Goal: Task Accomplishment & Management: Manage account settings

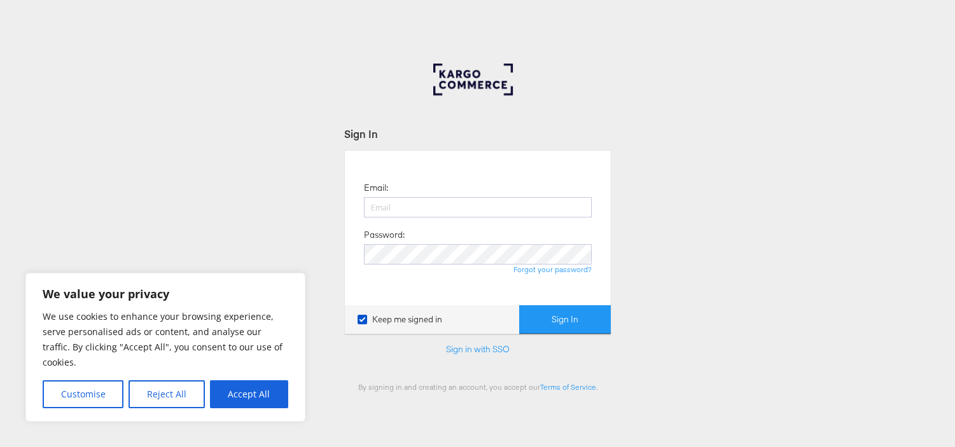
type input "[EMAIL_ADDRESS][PERSON_NAME][DOMAIN_NAME]"
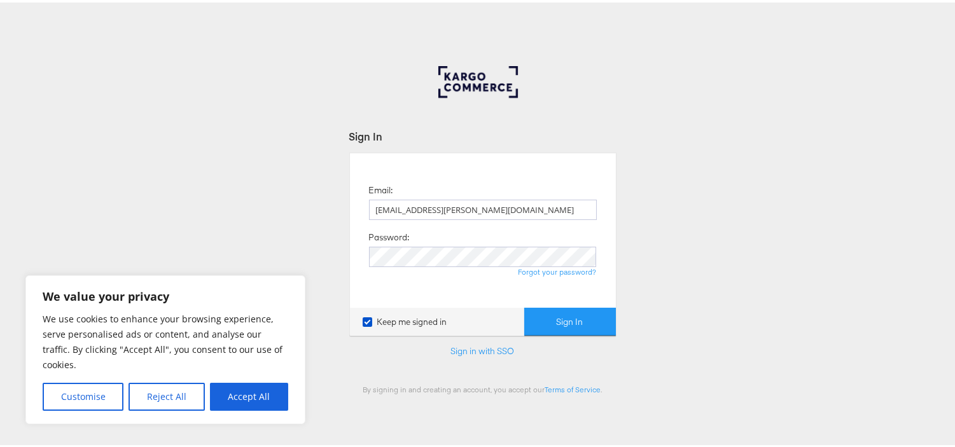
click at [551, 320] on button "Sign In" at bounding box center [570, 320] width 92 height 29
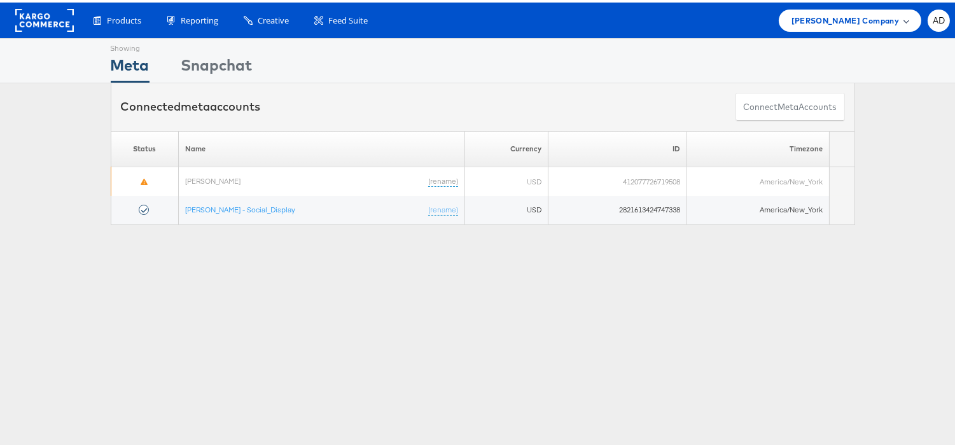
click at [843, 19] on span "[PERSON_NAME] Company" at bounding box center [846, 17] width 108 height 13
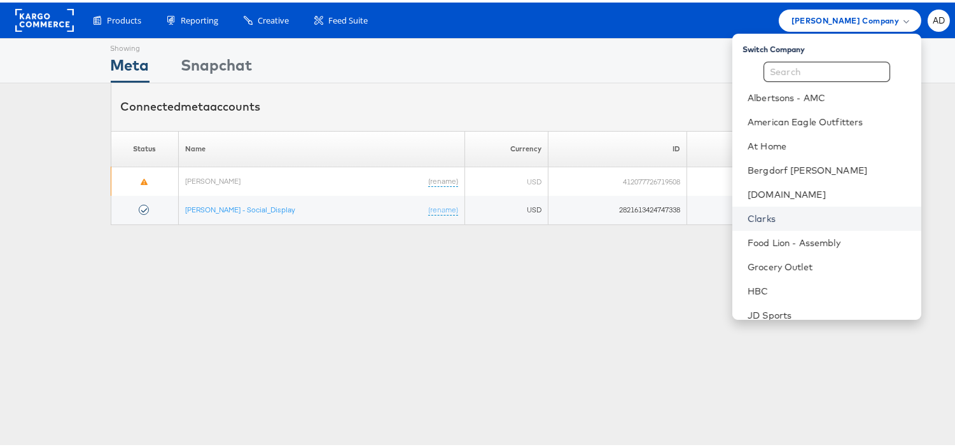
click at [748, 215] on link "Clarks" at bounding box center [830, 216] width 164 height 13
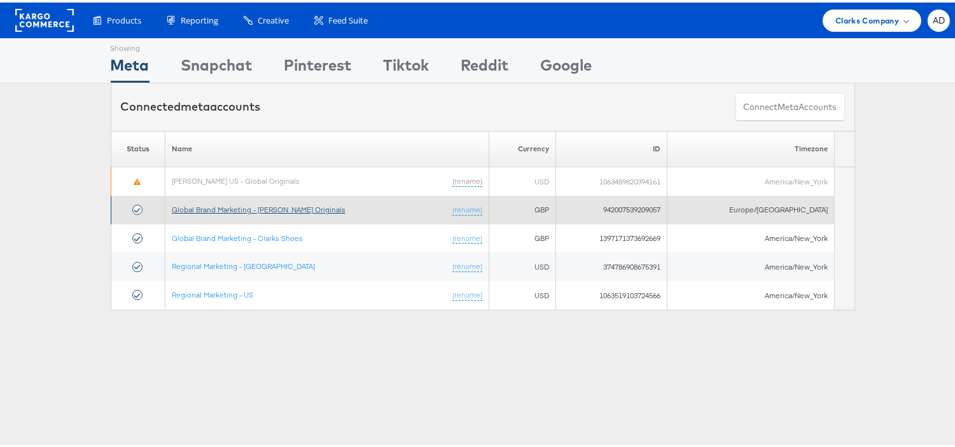
click at [301, 208] on link "Global Brand Marketing - Clarks Originals" at bounding box center [259, 207] width 174 height 10
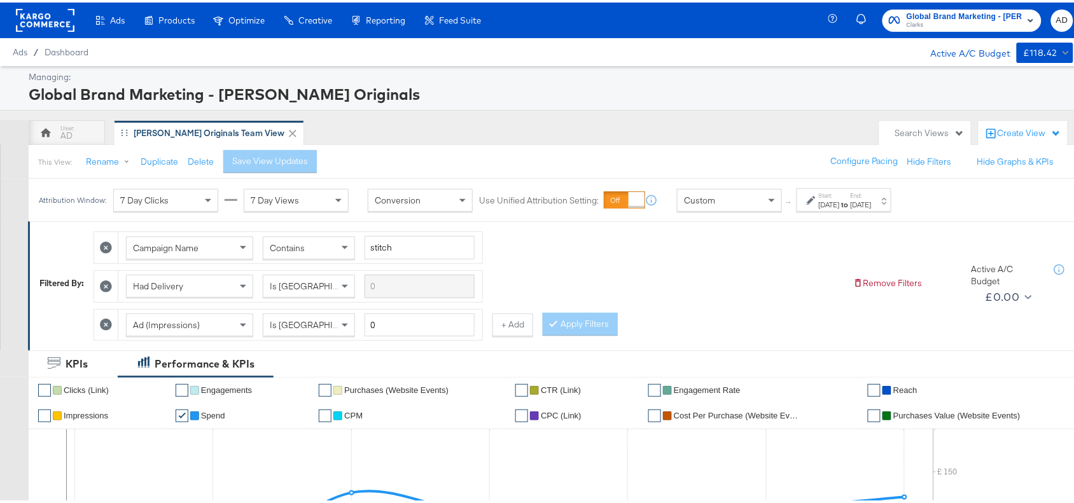
click at [840, 194] on label "Start:" at bounding box center [829, 193] width 21 height 8
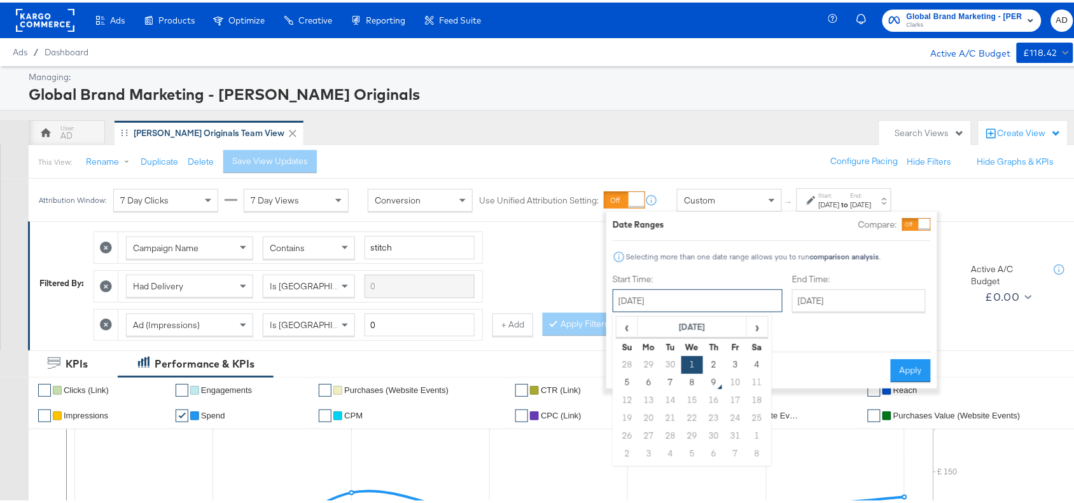
click at [708, 295] on input "October 1st 2025" at bounding box center [698, 298] width 170 height 23
click at [668, 383] on td "7" at bounding box center [671, 381] width 22 height 18
type input "[DATE]"
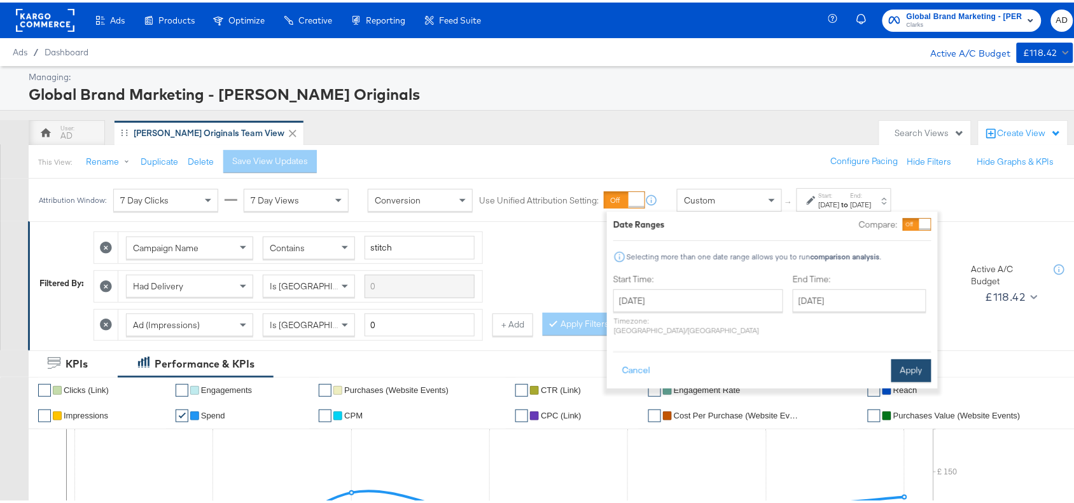
click at [899, 357] on button "Apply" at bounding box center [912, 368] width 40 height 23
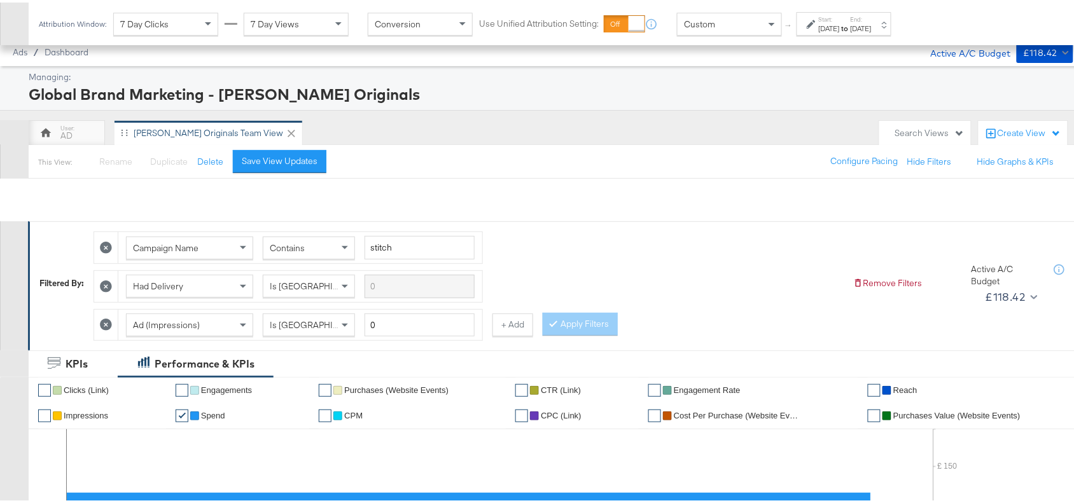
scroll to position [560, 0]
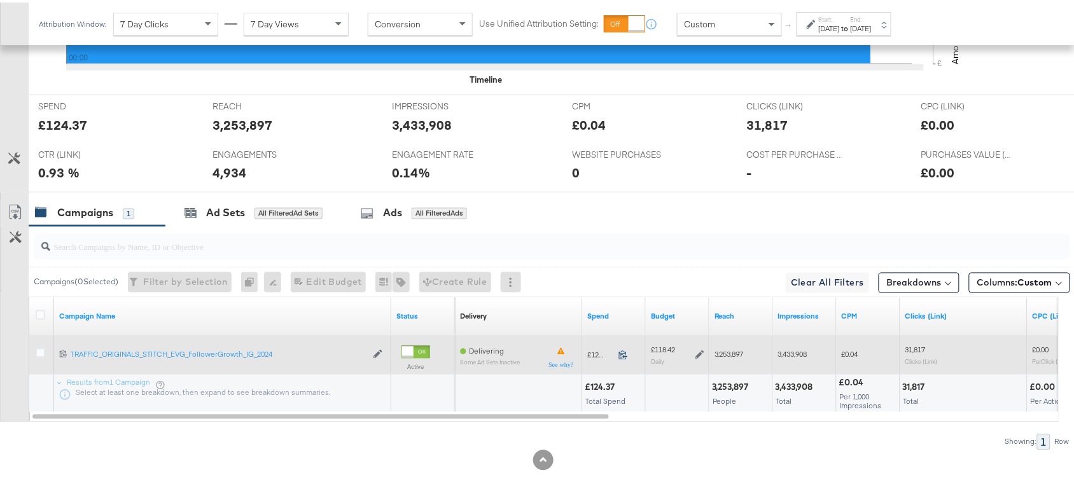
click at [626, 353] on icon at bounding box center [624, 353] width 10 height 10
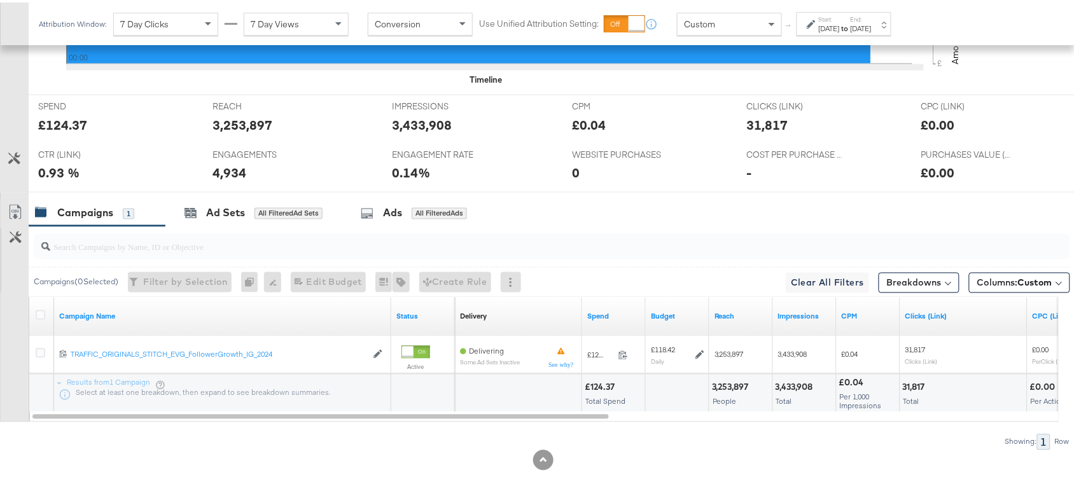
click at [872, 26] on div "[DATE]" at bounding box center [861, 26] width 21 height 10
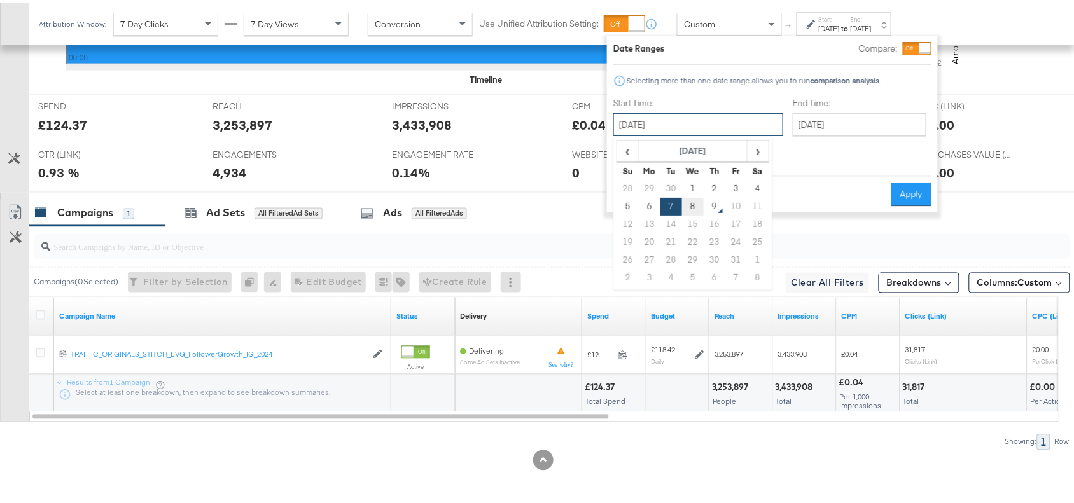
drag, startPoint x: 685, startPoint y: 126, endPoint x: 689, endPoint y: 202, distance: 75.8
click at [689, 134] on div "October 7th 2025 ‹ October 2025 › Su Mo Tu We Th Fr Sa 28 29 30 1 2 3 4 5 6 7 8…" at bounding box center [699, 122] width 170 height 23
click at [689, 202] on td "8" at bounding box center [693, 204] width 22 height 18
type input "[DATE]"
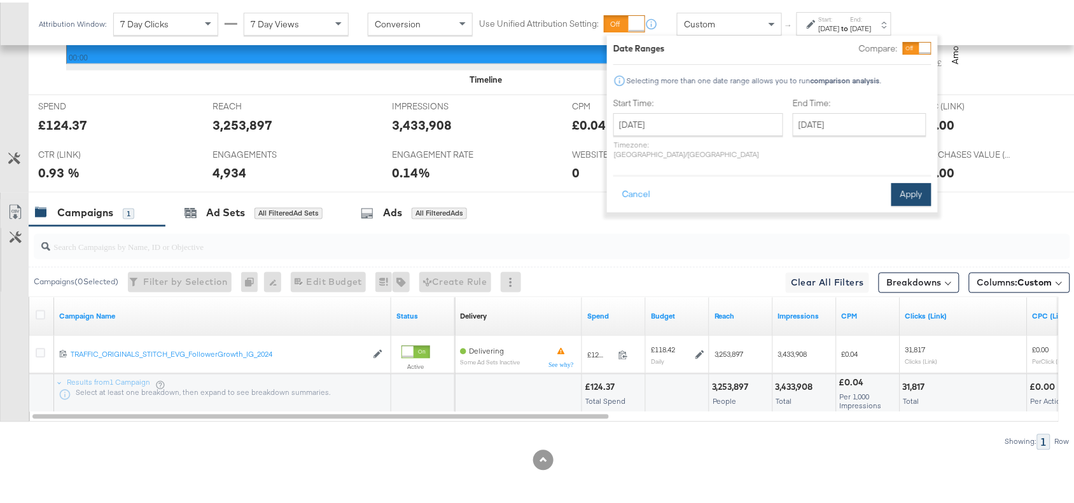
click at [903, 181] on button "Apply" at bounding box center [912, 192] width 40 height 23
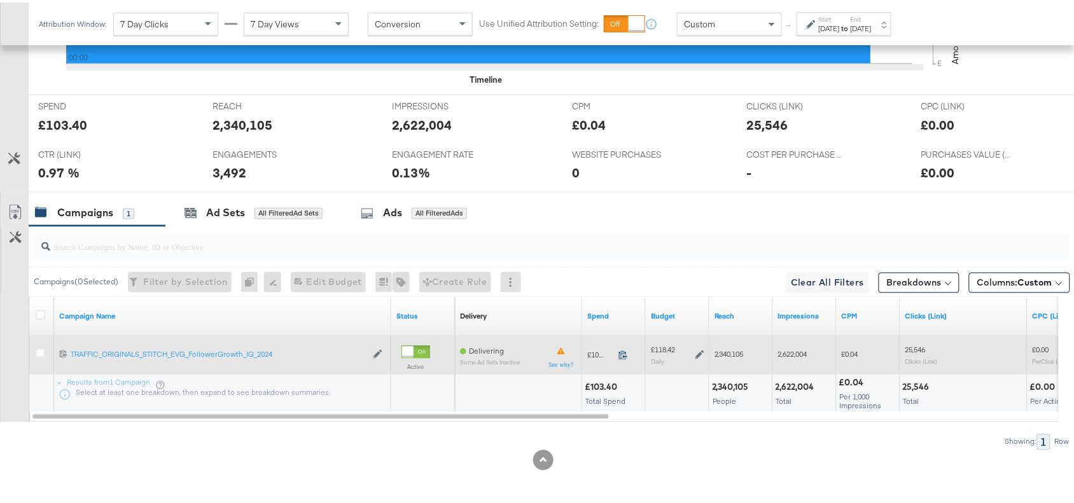
click at [623, 348] on icon at bounding box center [624, 353] width 10 height 10
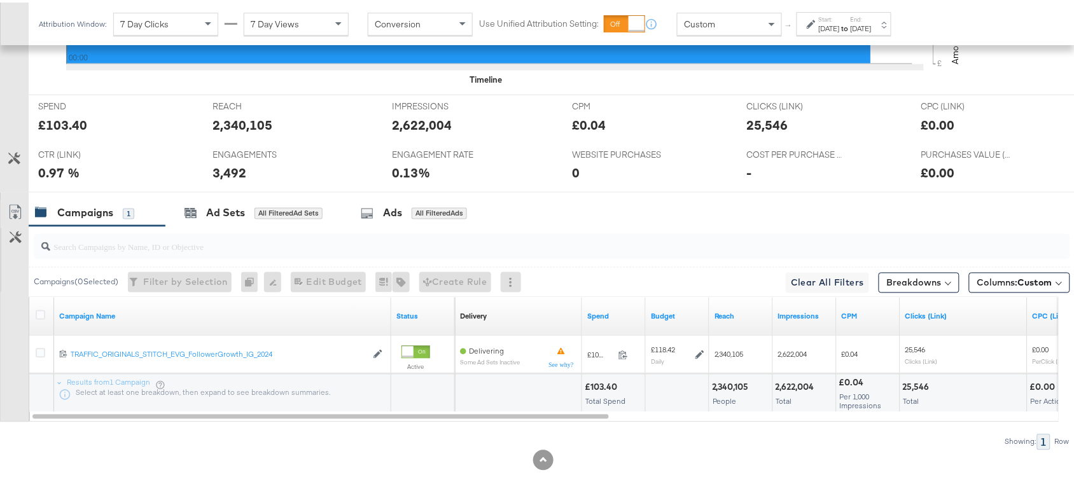
scroll to position [0, 0]
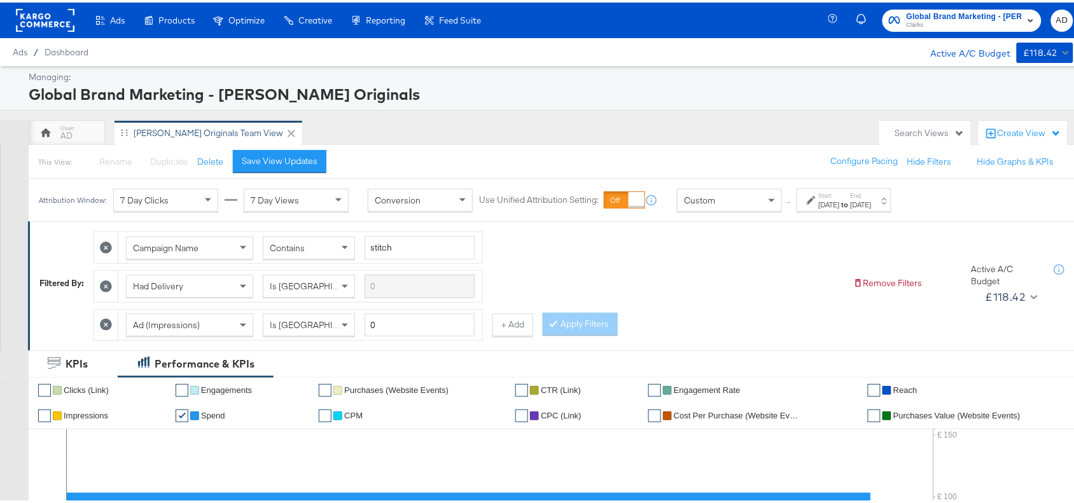
click at [966, 1] on div "Global Brand Marketing - Clarks Originals Clarks AD" at bounding box center [959, 18] width 253 height 36
click at [966, 13] on span "Global Brand Marketing - Clarks Originals" at bounding box center [965, 14] width 116 height 13
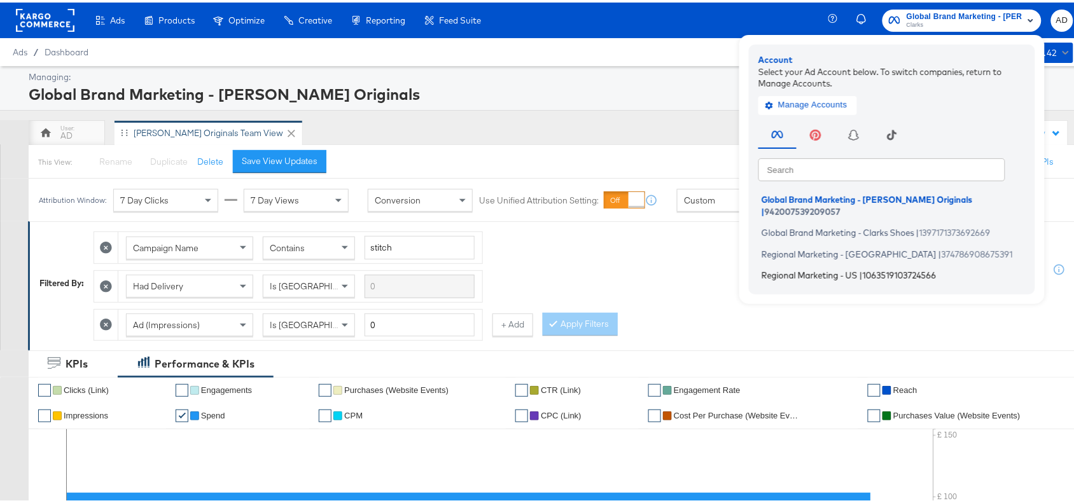
click at [792, 268] on span "Regional Marketing - US" at bounding box center [810, 273] width 96 height 10
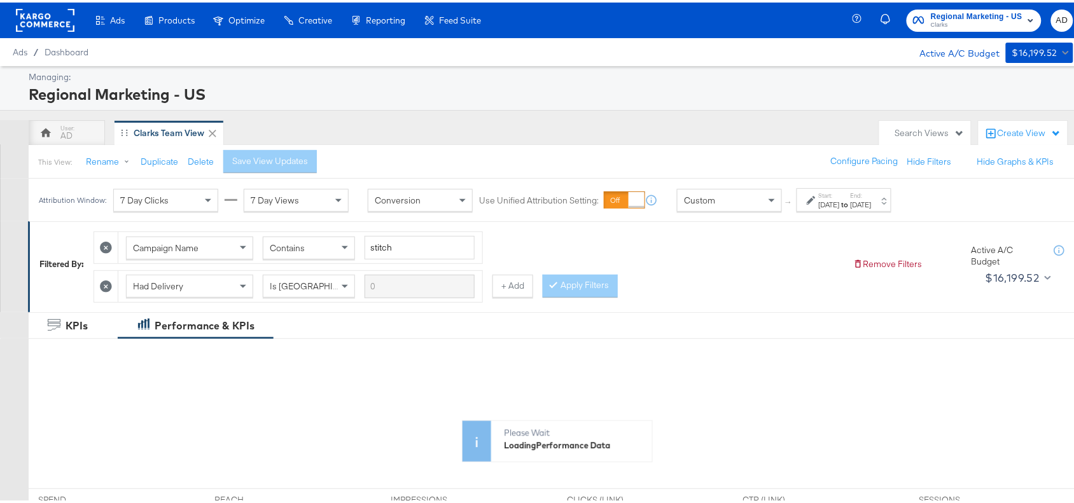
click at [851, 206] on strong "to" at bounding box center [845, 202] width 11 height 10
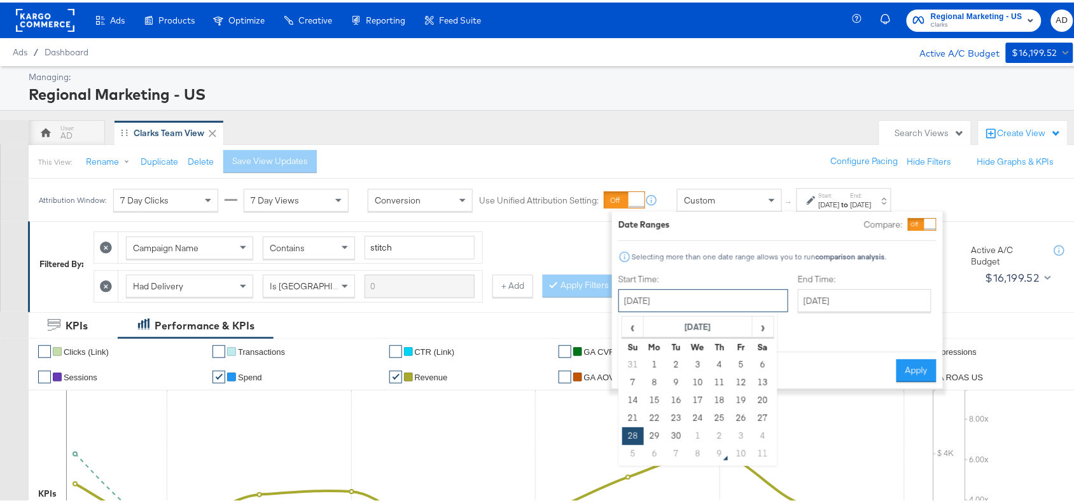
click at [732, 306] on input "September 28th 2025" at bounding box center [704, 298] width 170 height 23
click at [764, 325] on span "›" at bounding box center [764, 324] width 20 height 19
click at [678, 380] on td "7" at bounding box center [677, 381] width 22 height 18
type input "October 7th 2025"
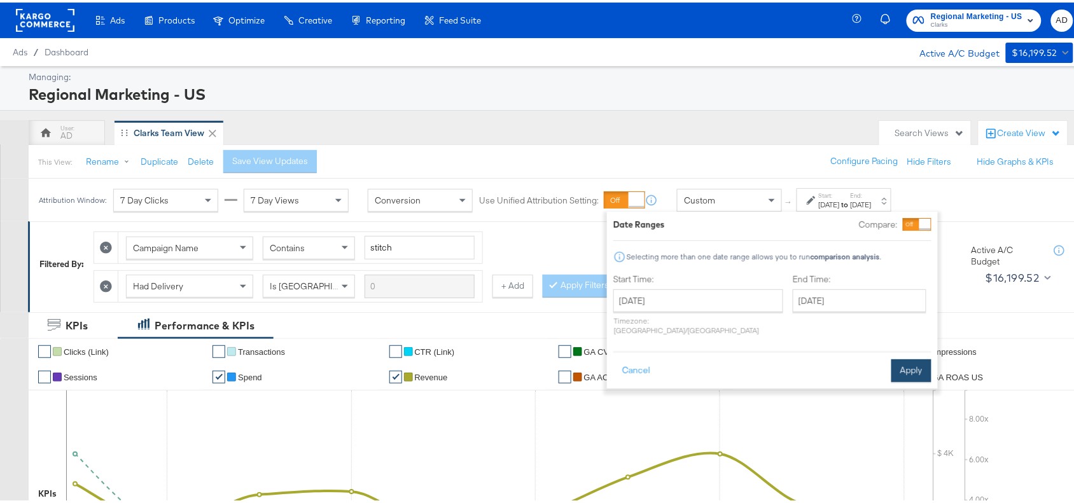
click at [904, 357] on button "Apply" at bounding box center [912, 368] width 40 height 23
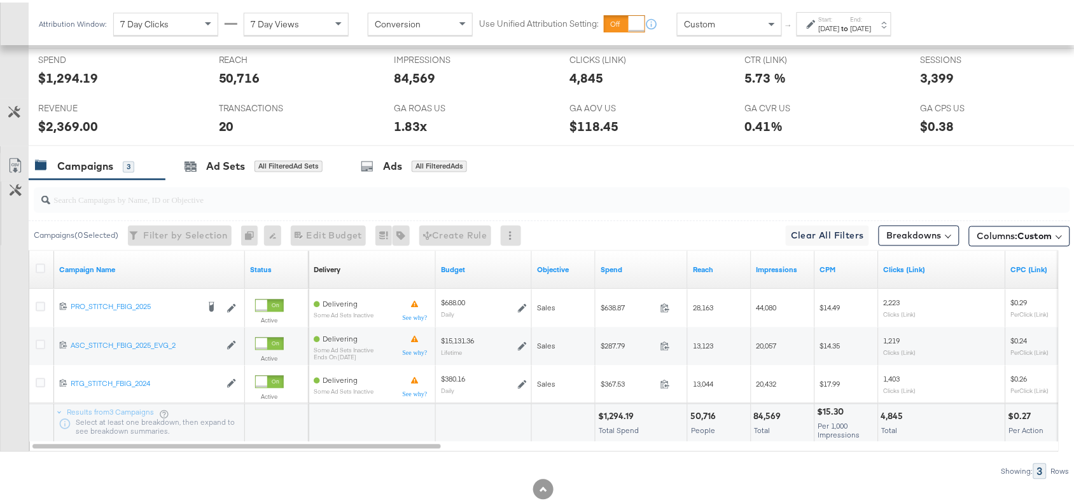
scroll to position [597, 0]
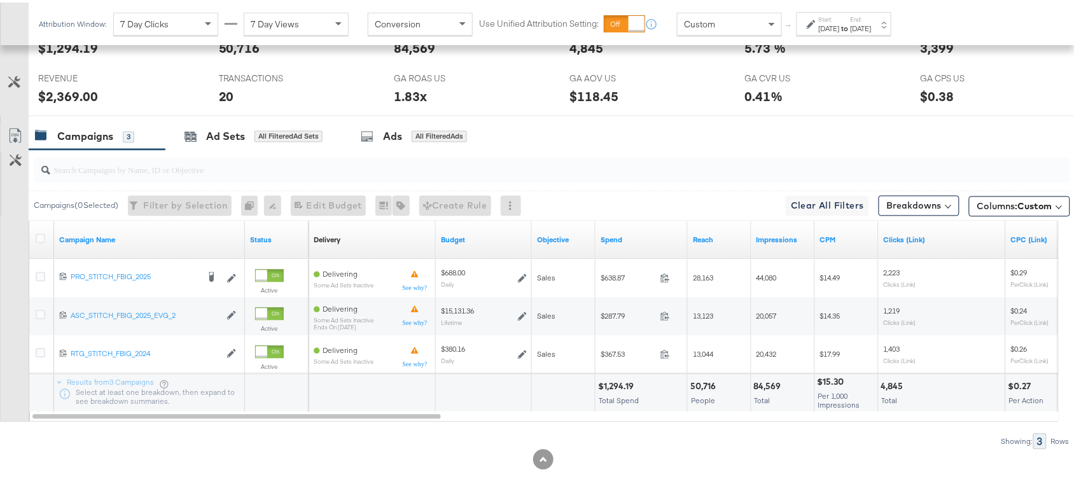
click at [621, 383] on div "$1,294.19" at bounding box center [617, 385] width 39 height 12
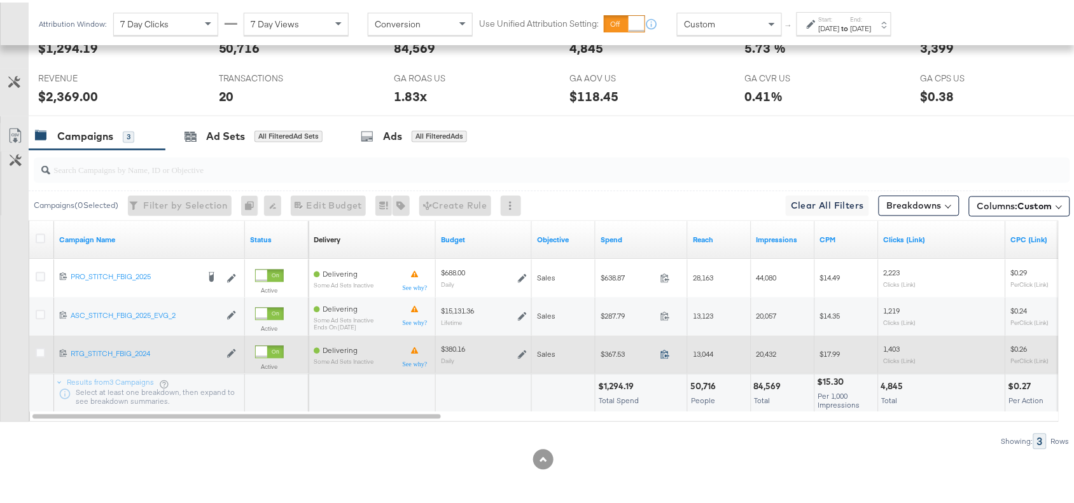
click at [666, 350] on icon at bounding box center [666, 353] width 10 height 10
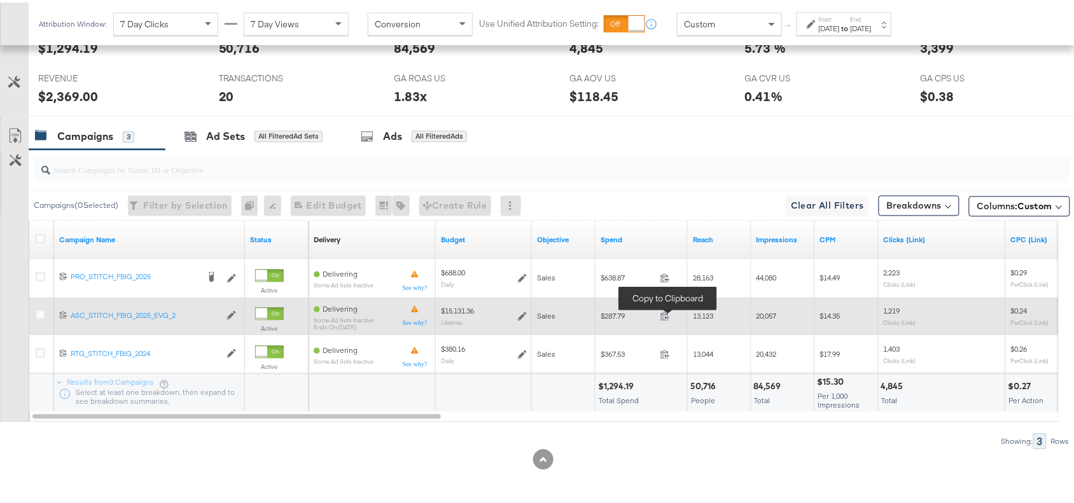
click at [672, 316] on span at bounding box center [669, 316] width 27 height 10
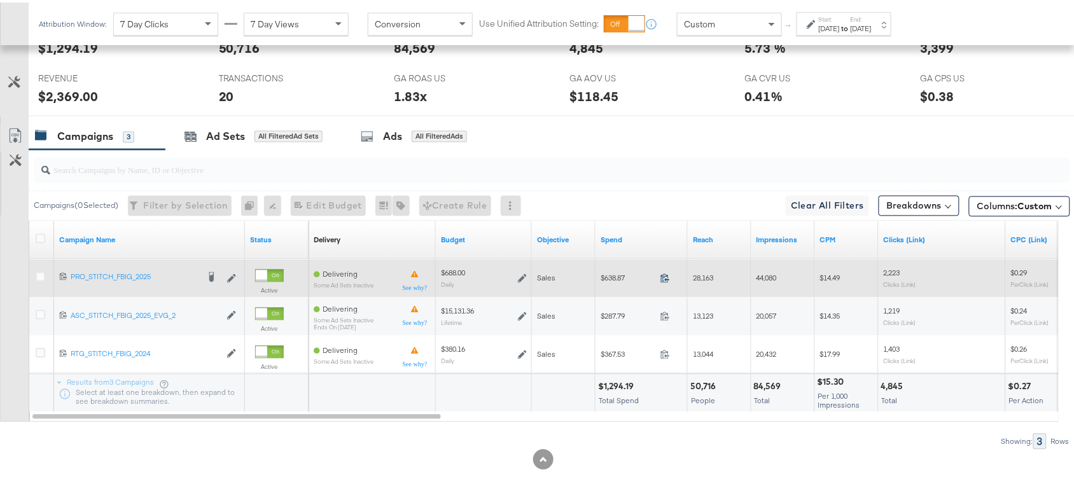
click at [667, 279] on icon at bounding box center [666, 276] width 10 height 10
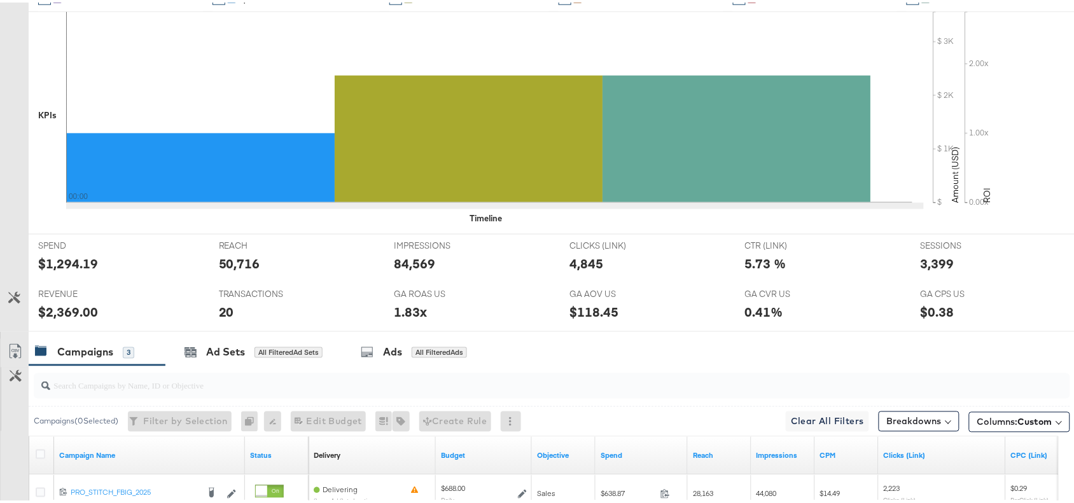
scroll to position [73, 0]
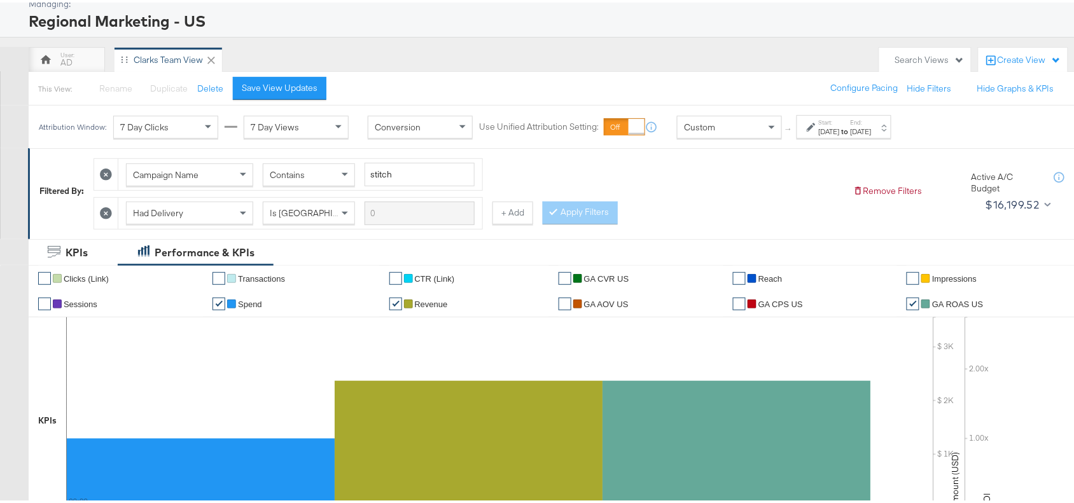
click at [851, 125] on strong "to" at bounding box center [845, 129] width 11 height 10
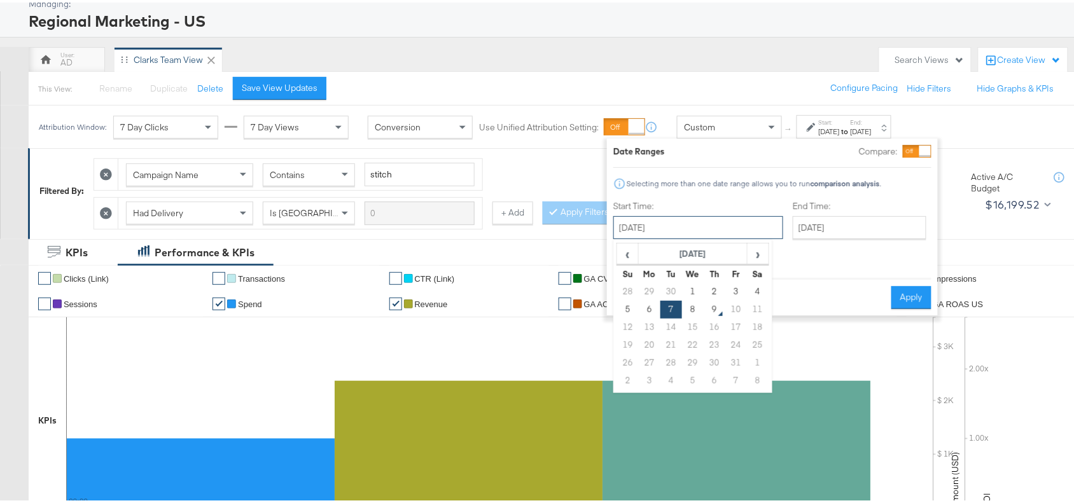
click at [721, 227] on input "[DATE]" at bounding box center [699, 225] width 170 height 23
click at [689, 313] on td "8" at bounding box center [693, 308] width 22 height 18
type input "[DATE]"
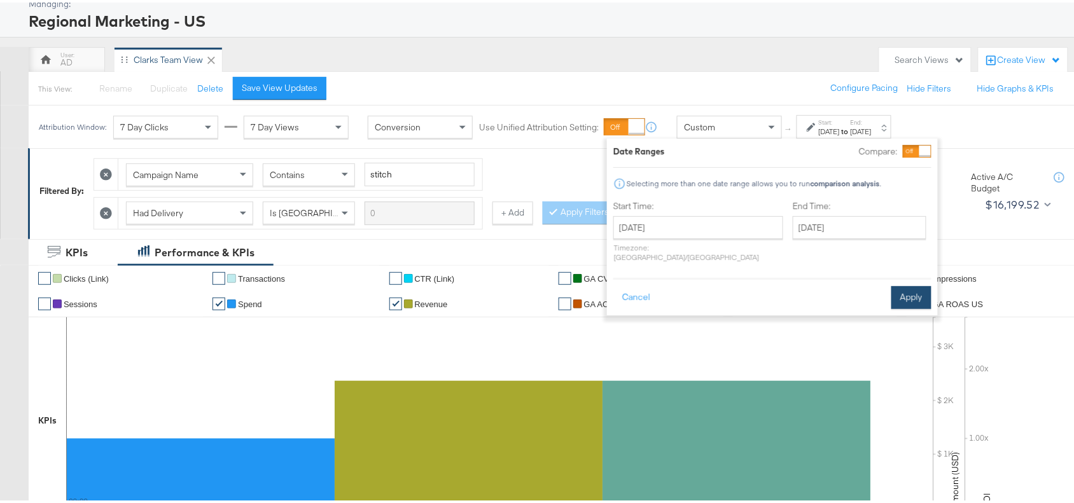
click at [904, 284] on button "Apply" at bounding box center [912, 295] width 40 height 23
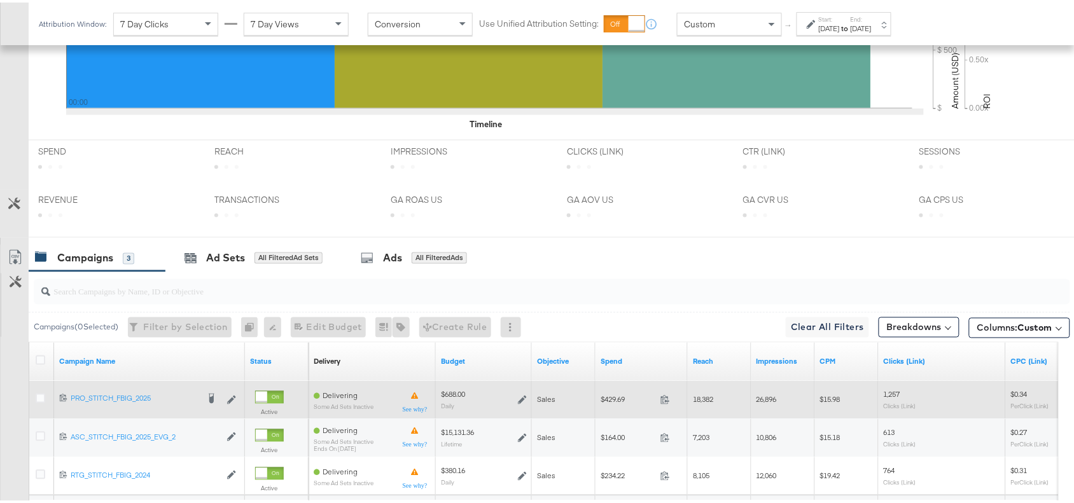
scroll to position [597, 0]
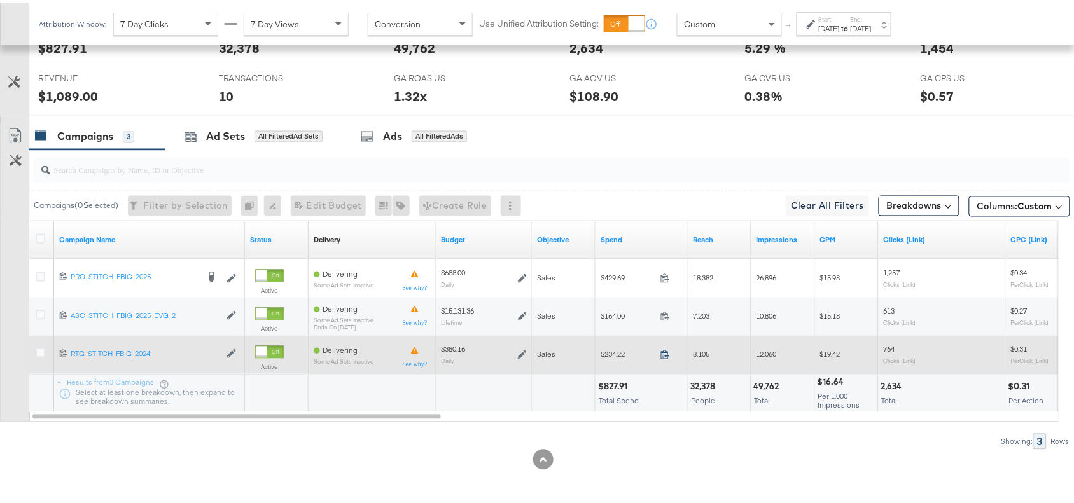
click at [663, 354] on icon at bounding box center [666, 353] width 10 height 10
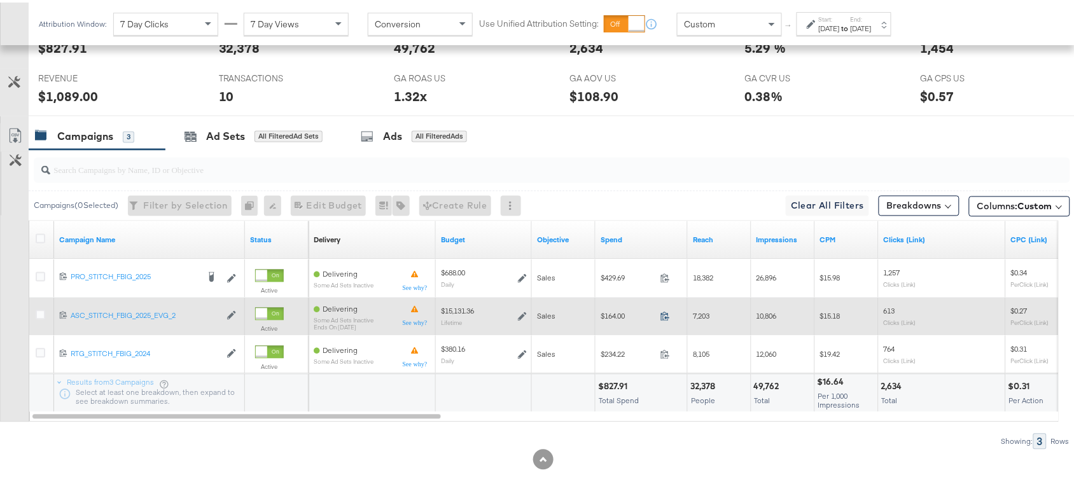
click at [662, 313] on icon at bounding box center [666, 314] width 10 height 10
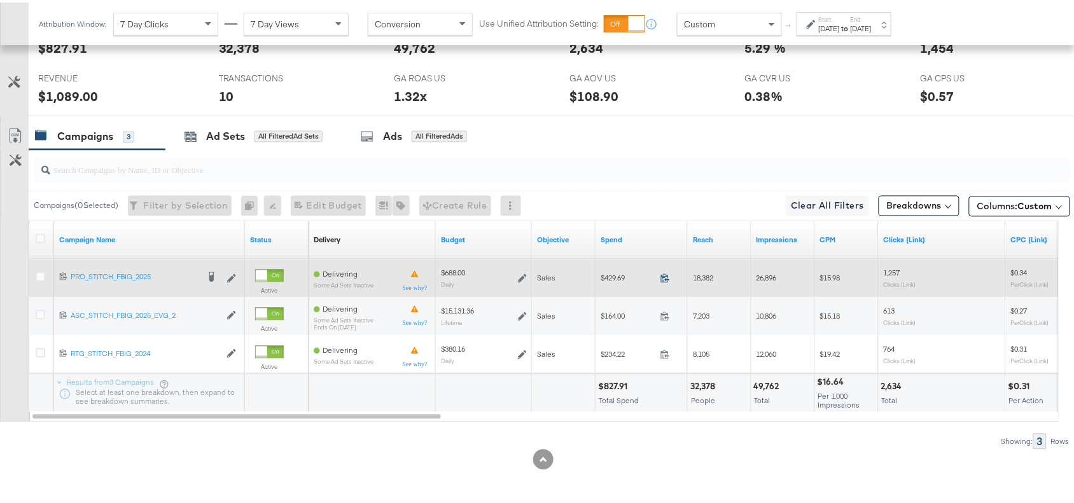
click at [667, 276] on icon at bounding box center [666, 276] width 10 height 10
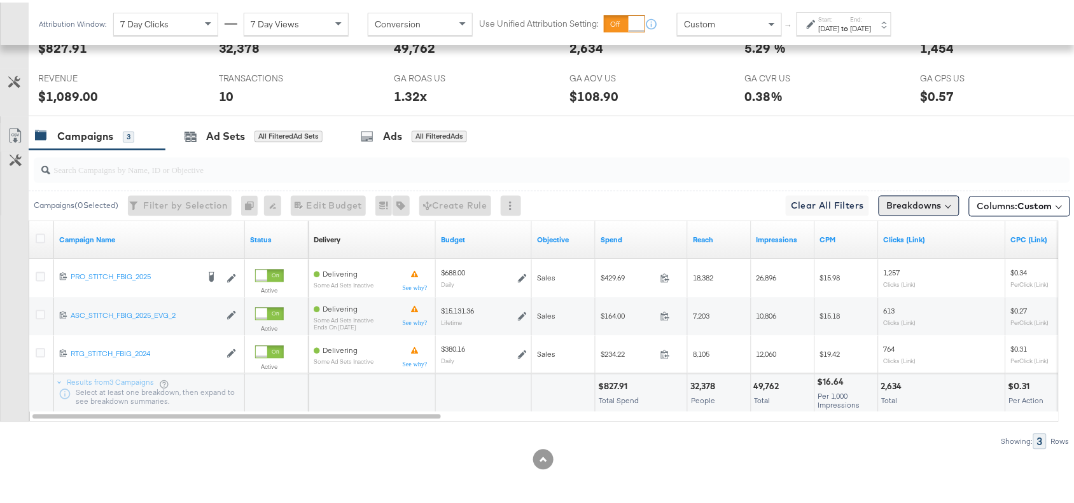
scroll to position [0, 0]
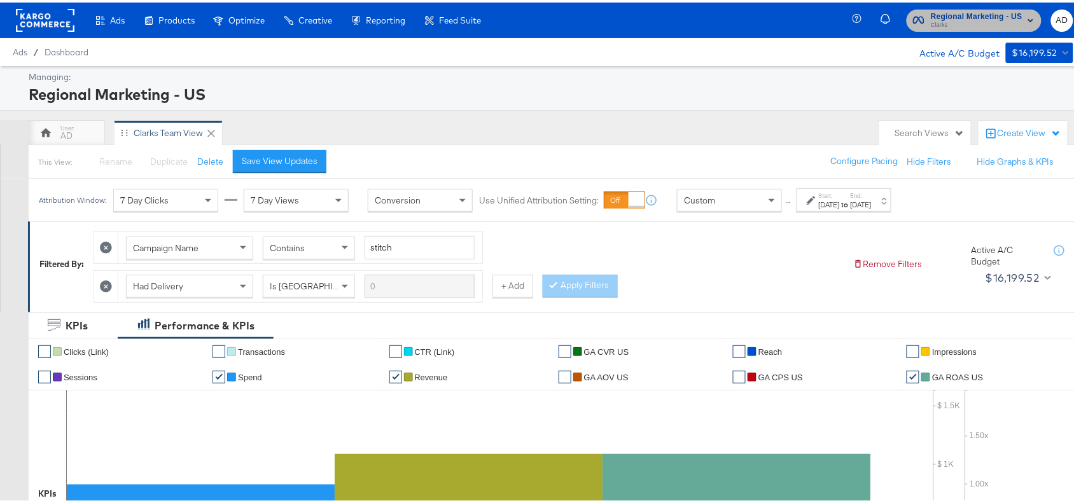
click at [952, 21] on span "Clarks" at bounding box center [977, 23] width 92 height 10
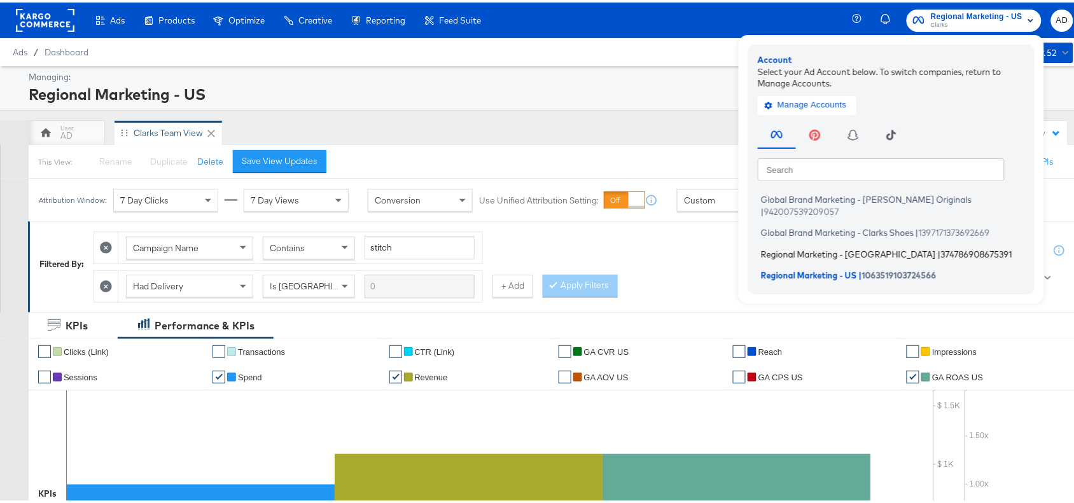
click at [799, 246] on span "Regional Marketing - CA" at bounding box center [848, 251] width 175 height 10
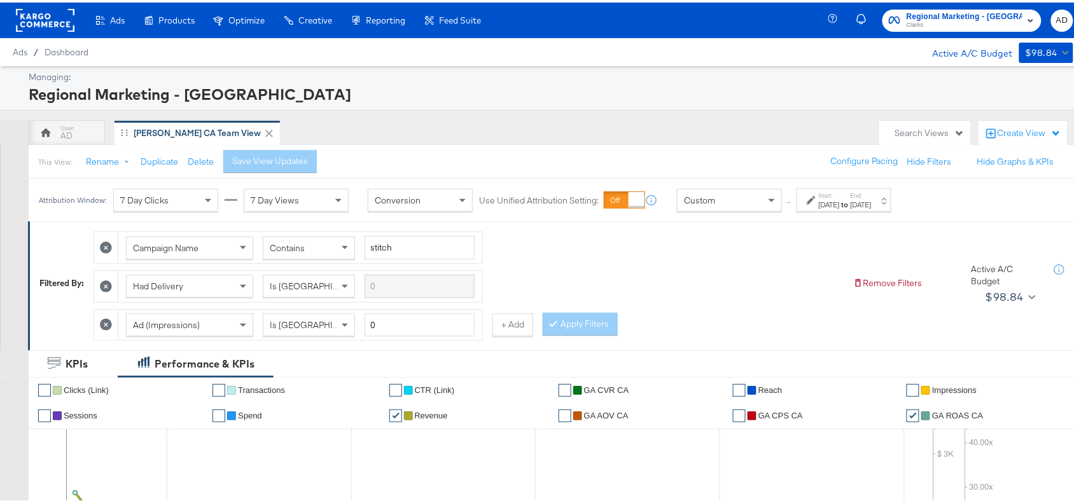
click at [851, 199] on strong "to" at bounding box center [845, 202] width 11 height 10
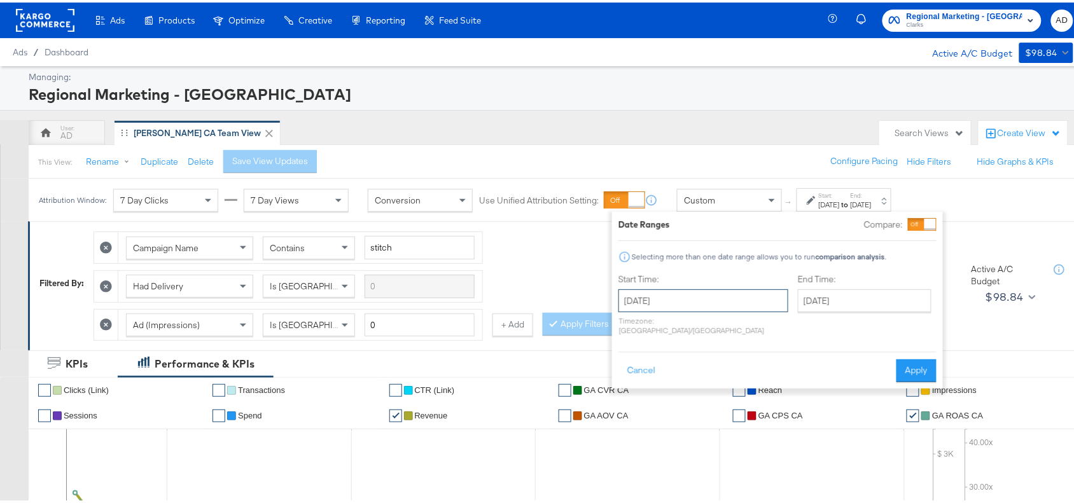
click at [733, 304] on input "September 28th 2025" at bounding box center [704, 298] width 170 height 23
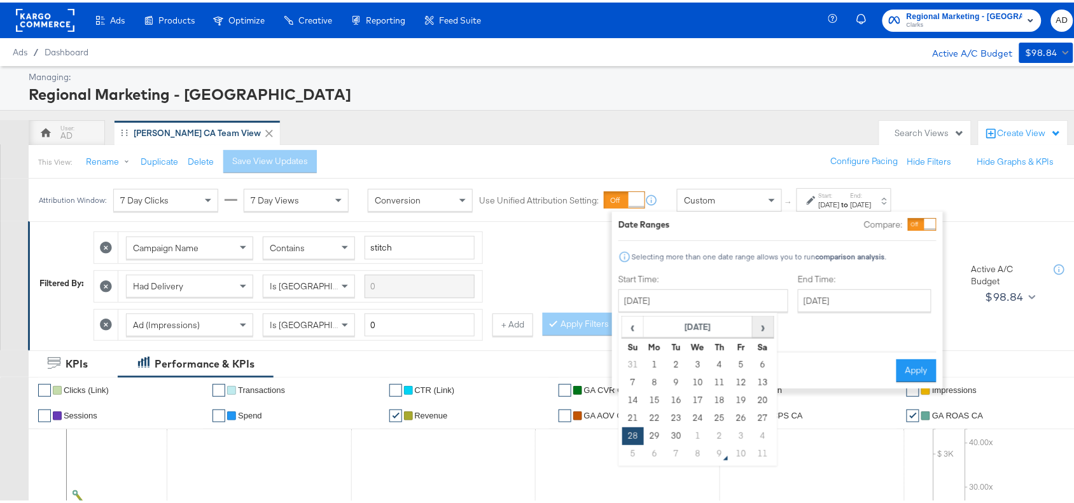
click at [764, 322] on span "›" at bounding box center [764, 324] width 20 height 19
click at [675, 383] on td "7" at bounding box center [677, 381] width 22 height 18
type input "[DATE]"
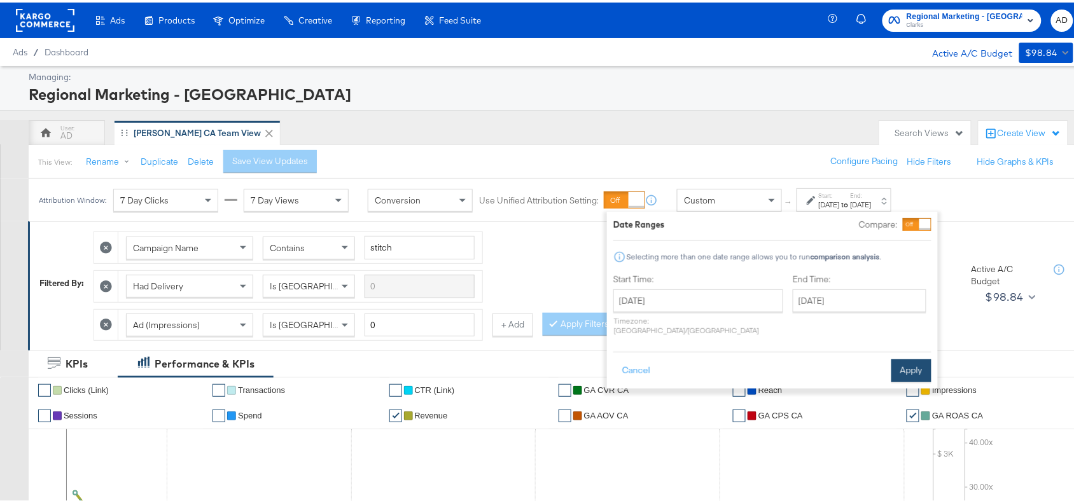
click at [905, 357] on button "Apply" at bounding box center [912, 368] width 40 height 23
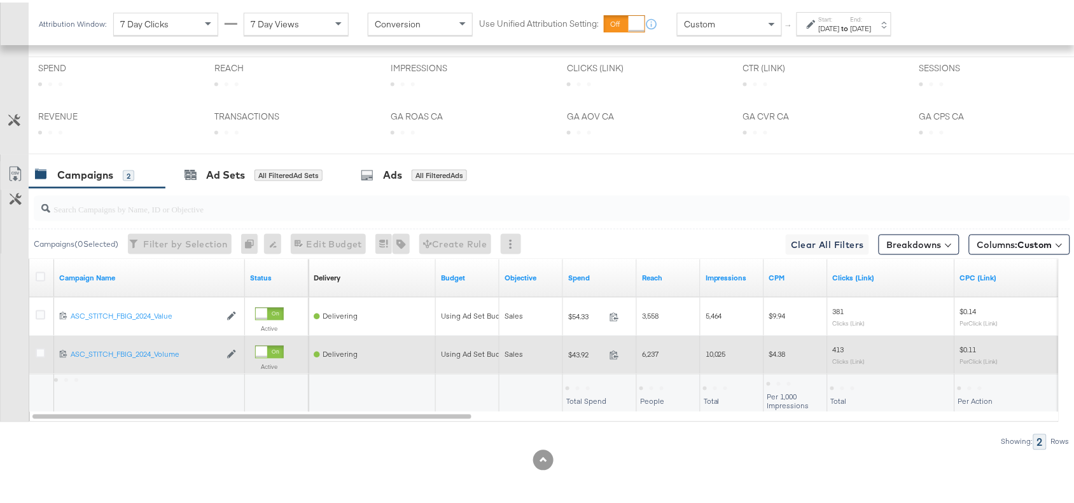
scroll to position [598, 0]
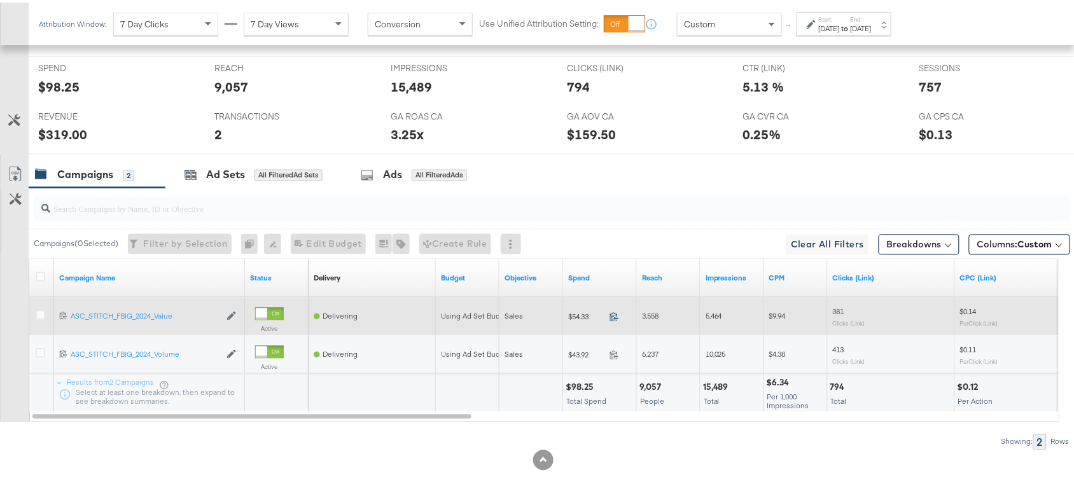
click at [613, 314] on icon at bounding box center [615, 315] width 10 height 10
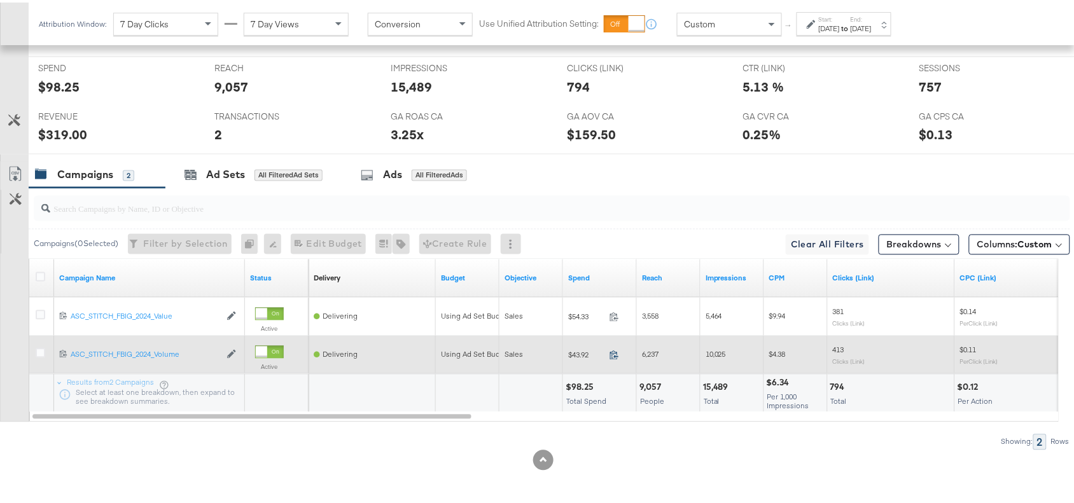
click at [614, 354] on icon at bounding box center [615, 353] width 10 height 10
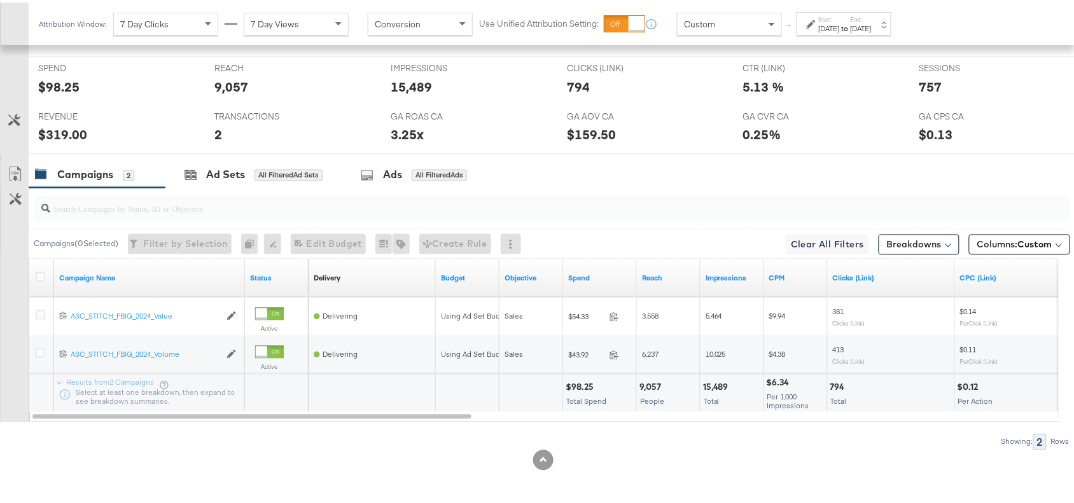
click at [840, 31] on div "[DATE]" at bounding box center [829, 26] width 21 height 10
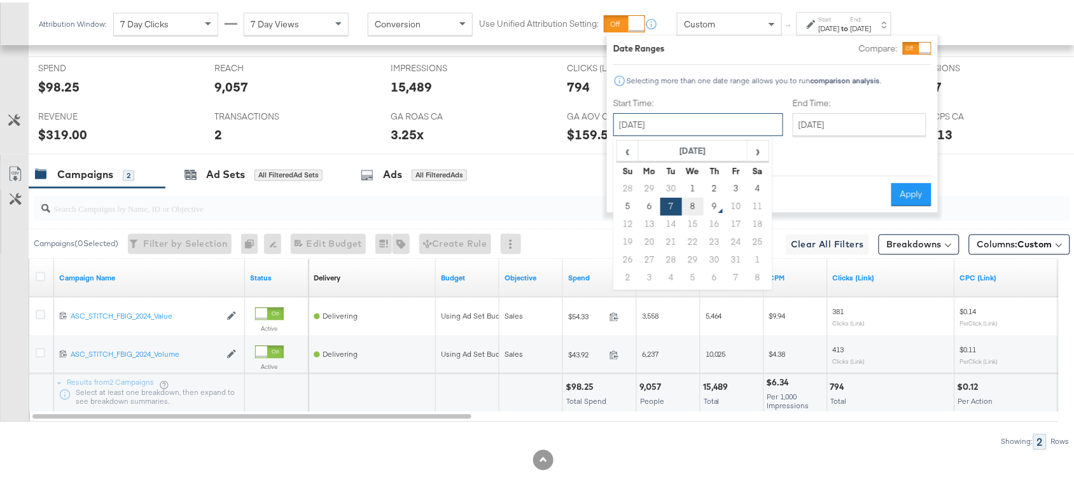
drag, startPoint x: 717, startPoint y: 121, endPoint x: 693, endPoint y: 208, distance: 90.7
click at [693, 134] on div "October 7th 2025 ‹ October 2025 › Su Mo Tu We Th Fr Sa 28 29 30 1 2 3 4 5 6 7 8…" at bounding box center [699, 122] width 170 height 23
click at [693, 208] on td "8" at bounding box center [693, 204] width 22 height 18
type input "[DATE]"
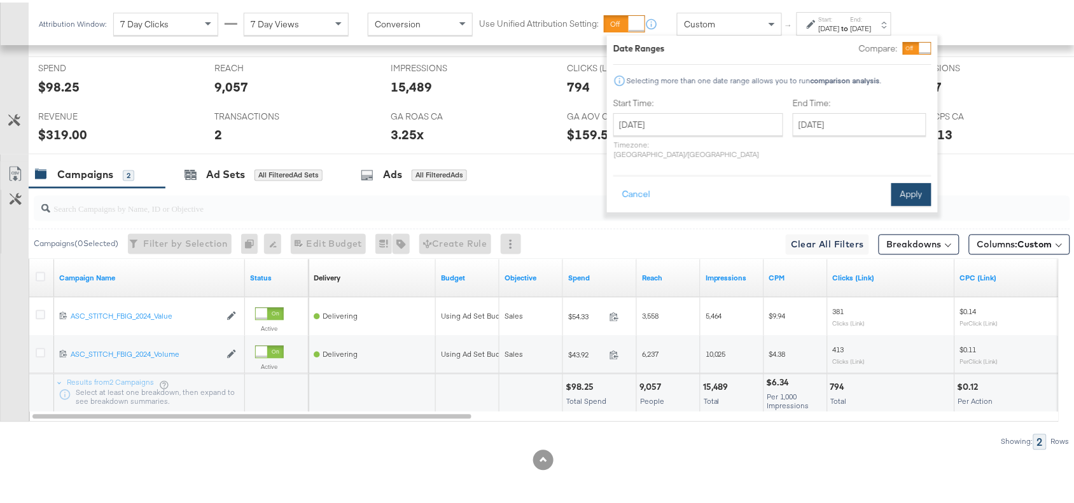
click at [923, 188] on button "Apply" at bounding box center [912, 192] width 40 height 23
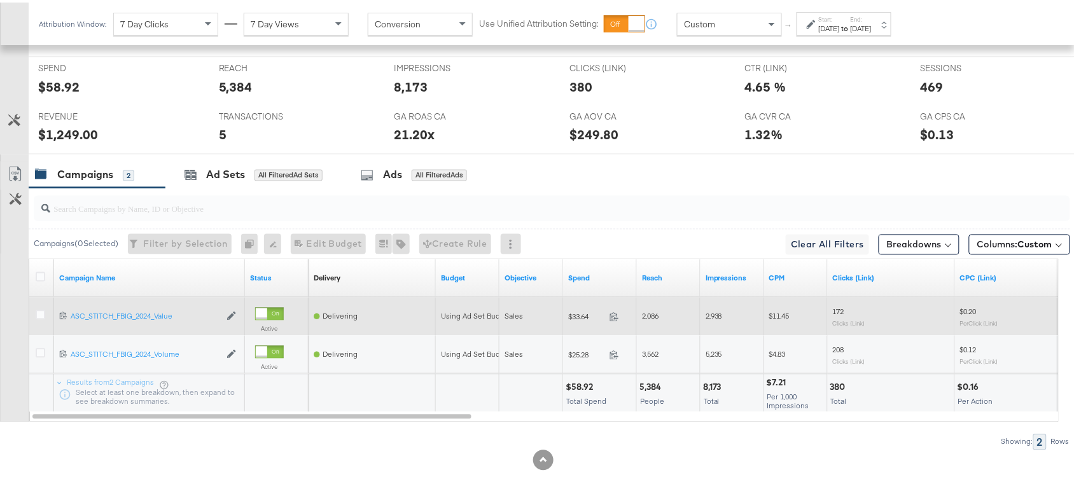
click at [615, 320] on span at bounding box center [618, 317] width 27 height 10
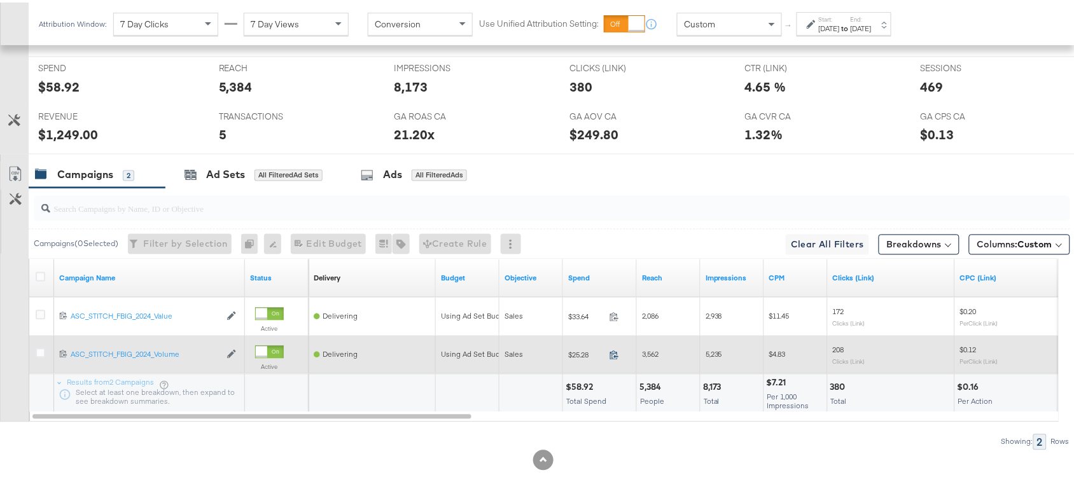
click at [618, 353] on icon at bounding box center [615, 353] width 10 height 10
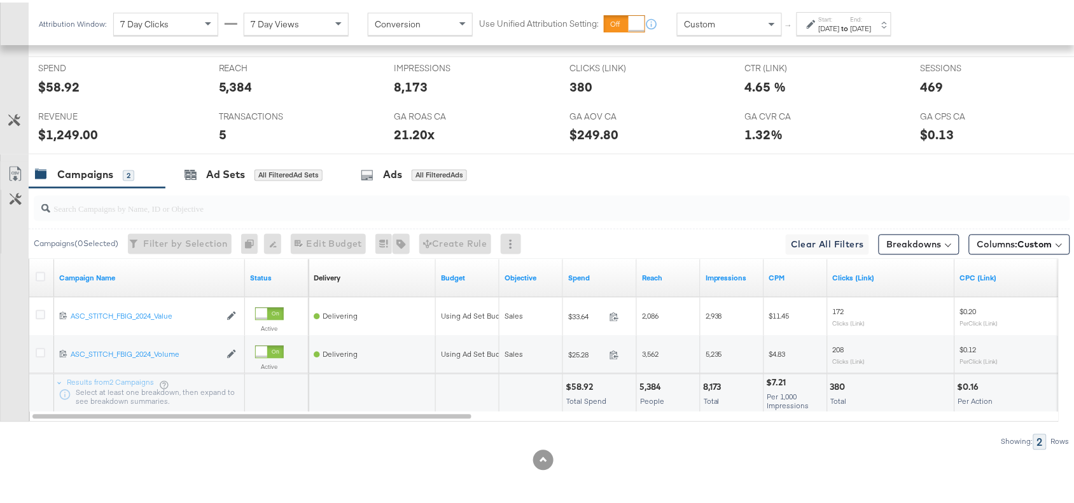
scroll to position [0, 0]
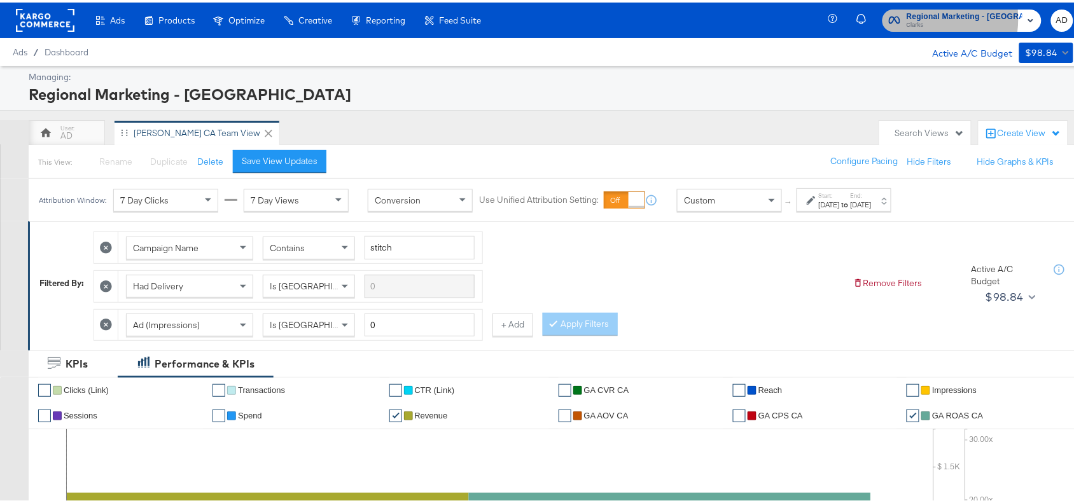
click at [932, 16] on span "Regional Marketing - CA" at bounding box center [965, 14] width 116 height 13
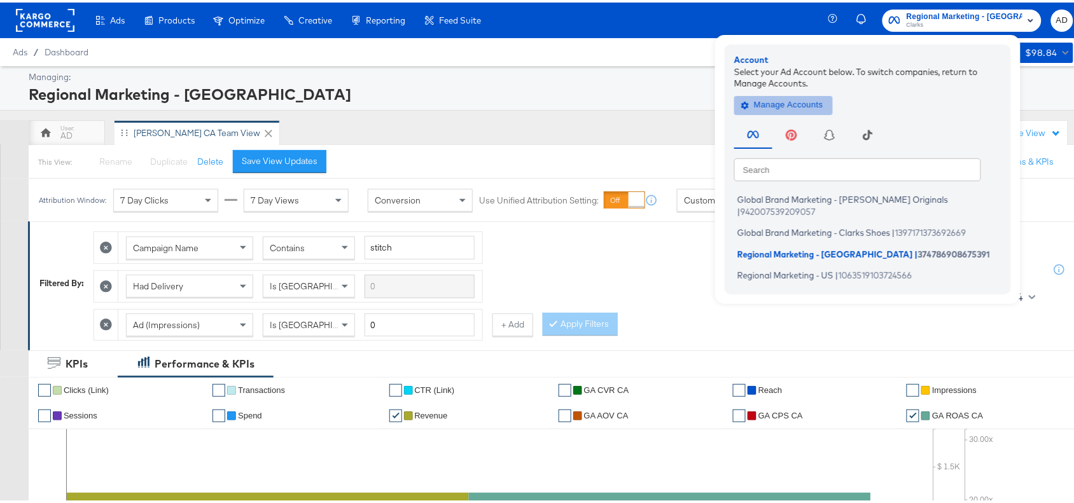
click at [790, 105] on span "Manage Accounts" at bounding box center [784, 102] width 80 height 15
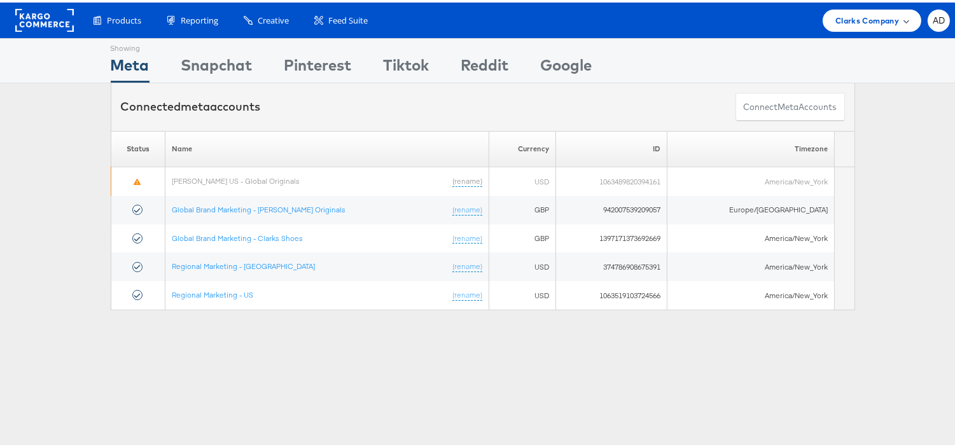
click at [866, 17] on span "Clarks Company" at bounding box center [868, 17] width 64 height 13
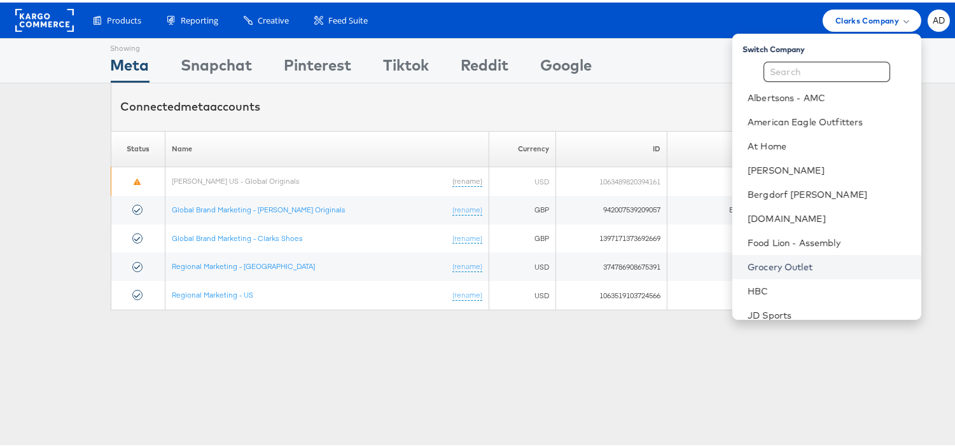
click at [768, 258] on link "Grocery Outlet" at bounding box center [830, 264] width 164 height 13
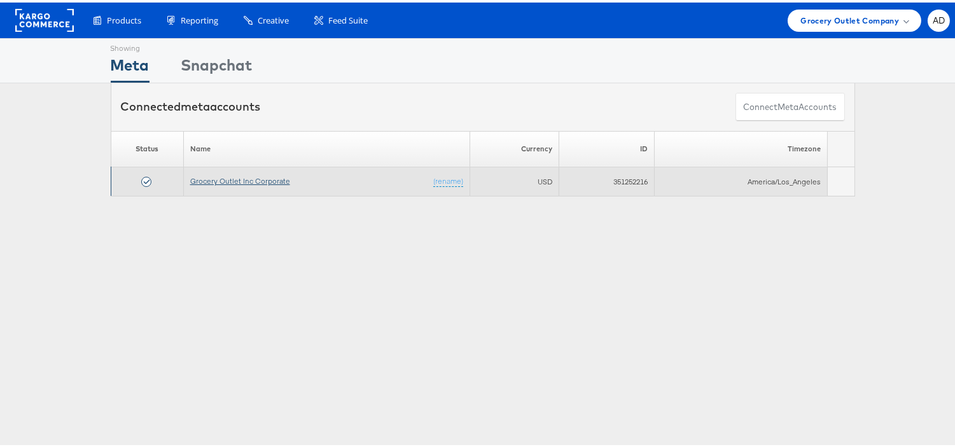
click at [243, 175] on link "Grocery Outlet Inc Corporate" at bounding box center [240, 179] width 100 height 10
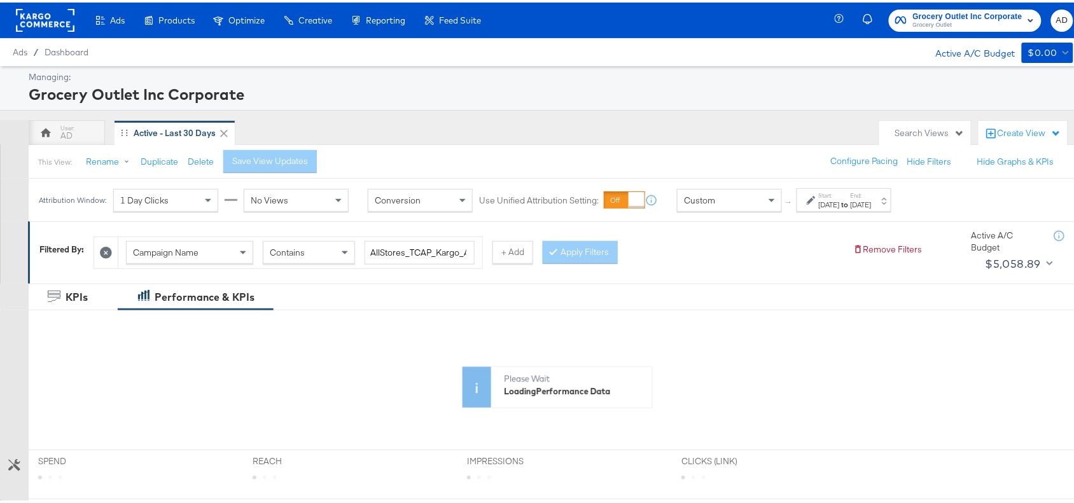
click at [872, 204] on div "[DATE]" at bounding box center [861, 202] width 21 height 10
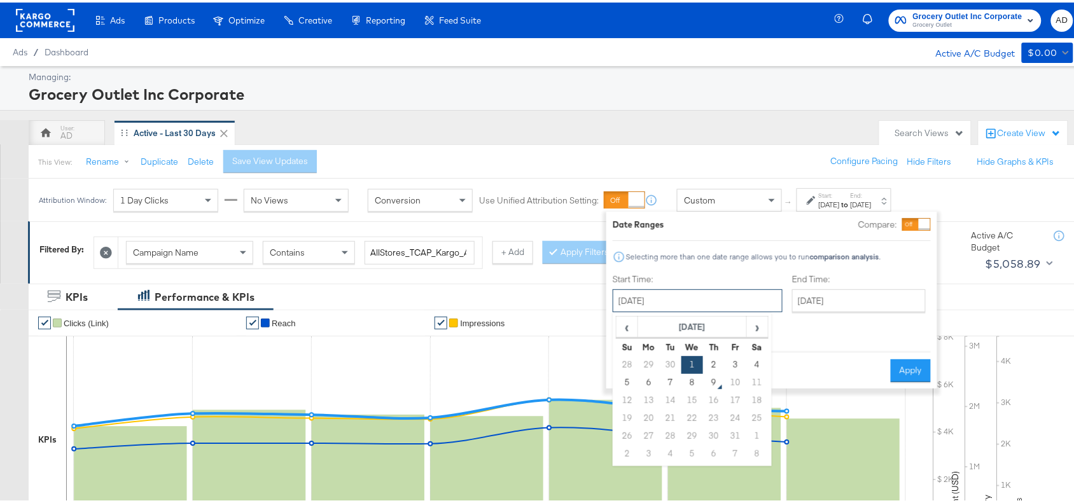
click at [726, 298] on input "[DATE]" at bounding box center [698, 298] width 170 height 23
click at [665, 384] on td "7" at bounding box center [671, 381] width 22 height 18
type input "[DATE]"
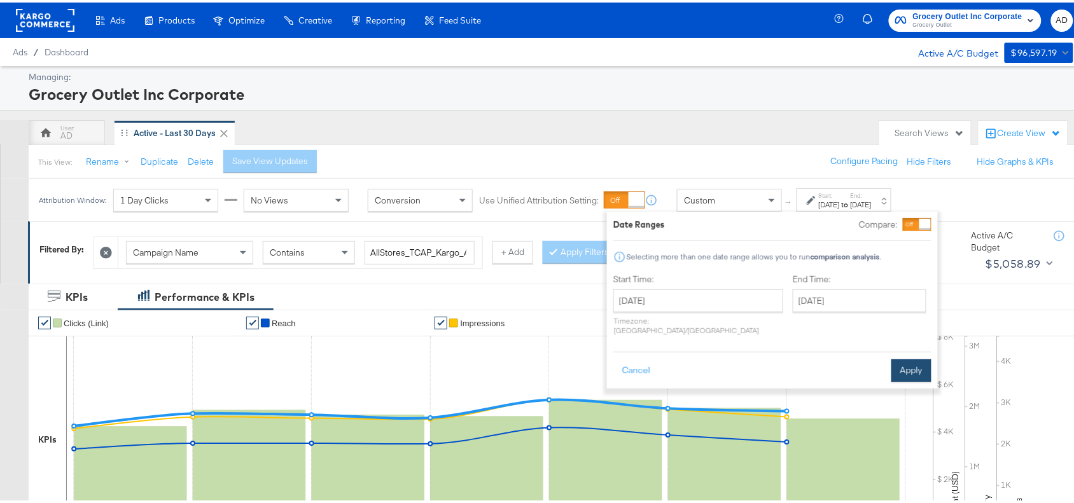
click at [905, 369] on button "Apply" at bounding box center [912, 368] width 40 height 23
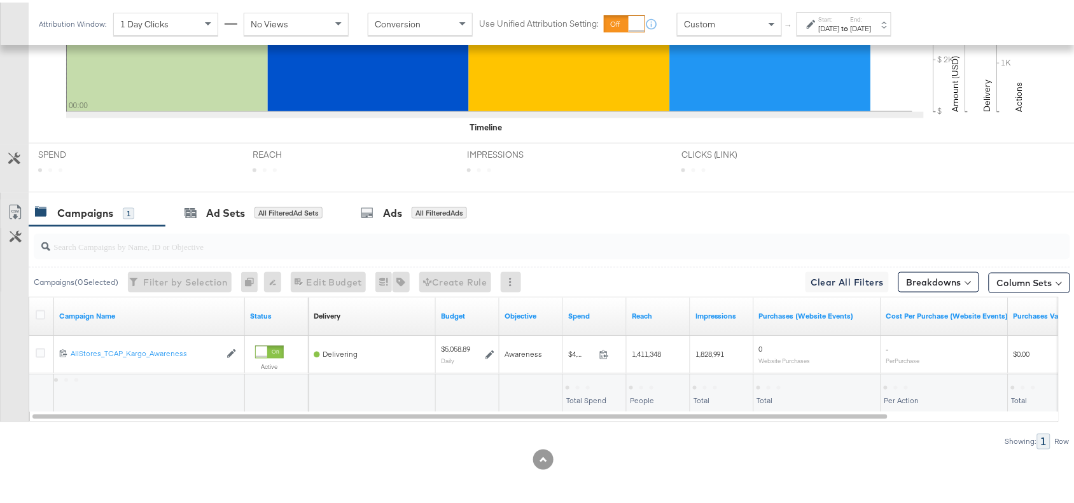
scroll to position [417, 0]
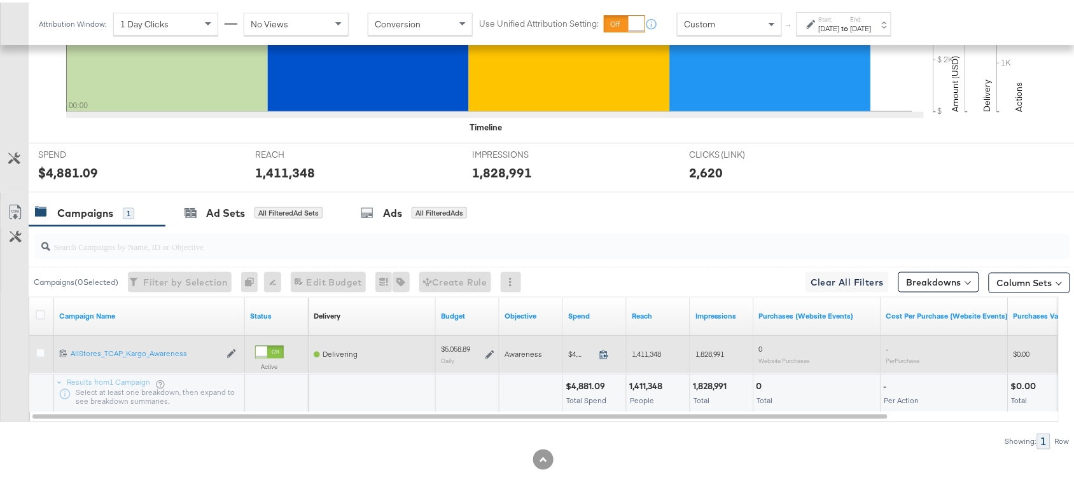
click at [602, 351] on icon at bounding box center [605, 353] width 10 height 10
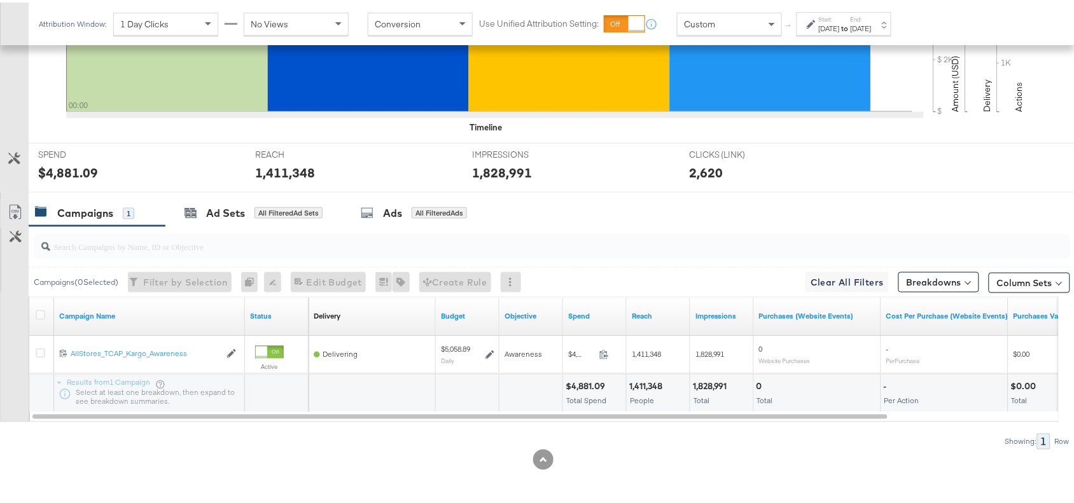
click at [872, 19] on label "End:" at bounding box center [861, 17] width 21 height 8
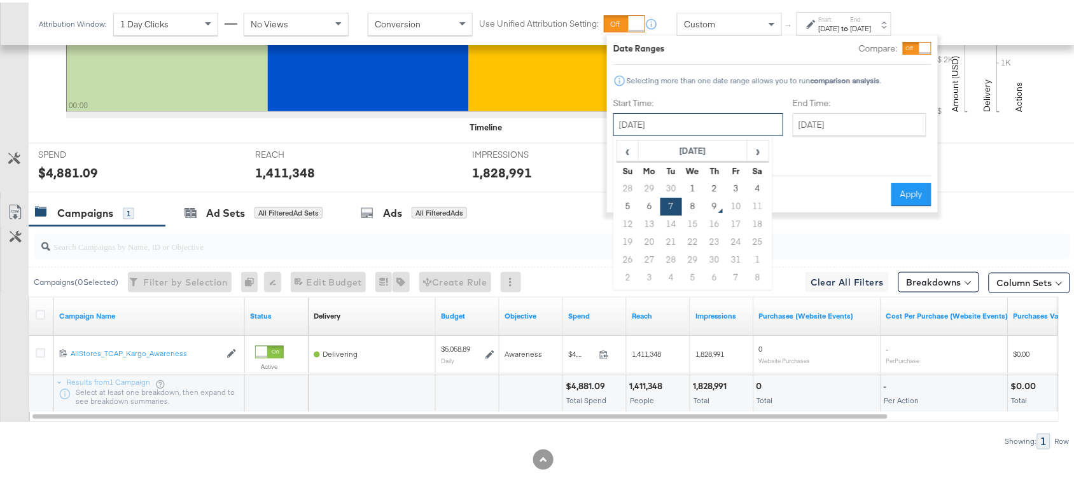
click at [724, 121] on input "[DATE]" at bounding box center [699, 122] width 170 height 23
click at [692, 199] on td "8" at bounding box center [693, 204] width 22 height 18
type input "[DATE]"
click at [909, 186] on button "Apply" at bounding box center [912, 192] width 40 height 23
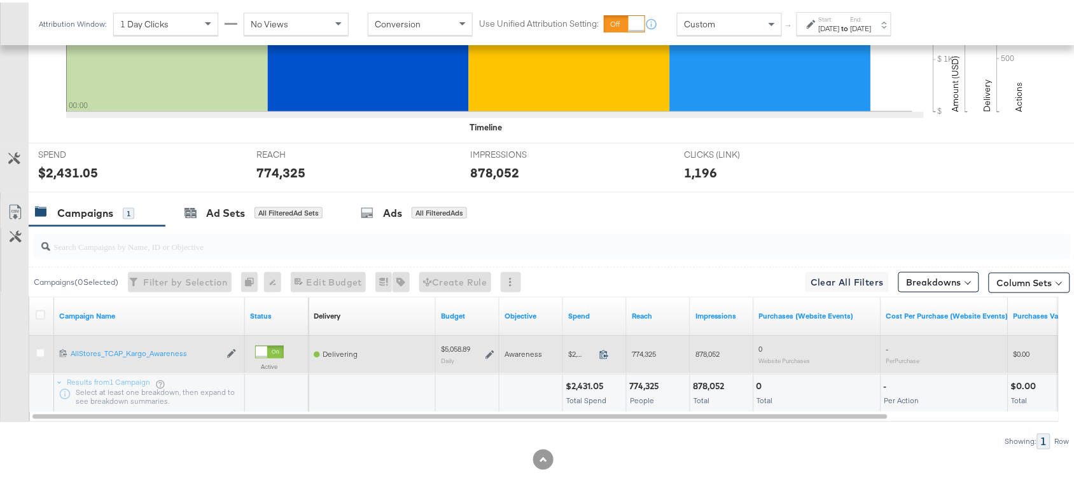
click at [602, 351] on icon at bounding box center [604, 352] width 8 height 9
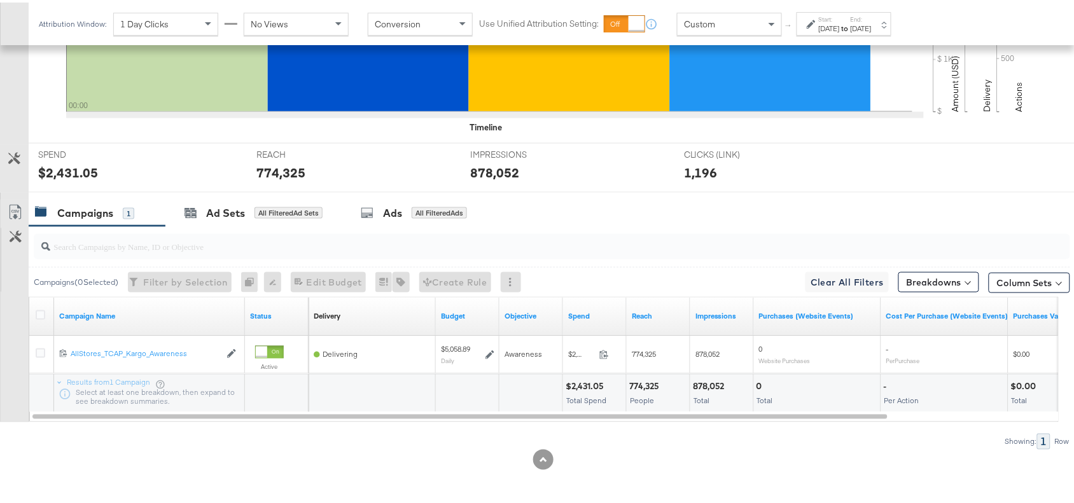
click at [873, 215] on div "Campaigns 1 Ad Sets All Filtered Ad Sets Ads All Filtered Ads" at bounding box center [558, 210] width 1058 height 27
click at [789, 217] on div "Campaigns 1 Ad Sets All Filtered Ad Sets Ads All Filtered Ads" at bounding box center [558, 210] width 1058 height 27
